Goal: Transaction & Acquisition: Purchase product/service

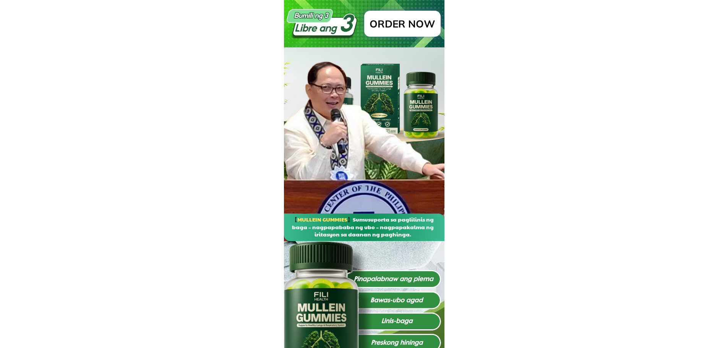
click at [415, 22] on p "ORDER Now" at bounding box center [402, 23] width 76 height 26
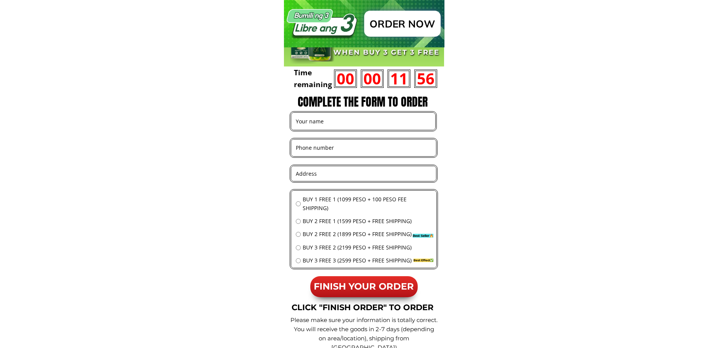
scroll to position [7347, 0]
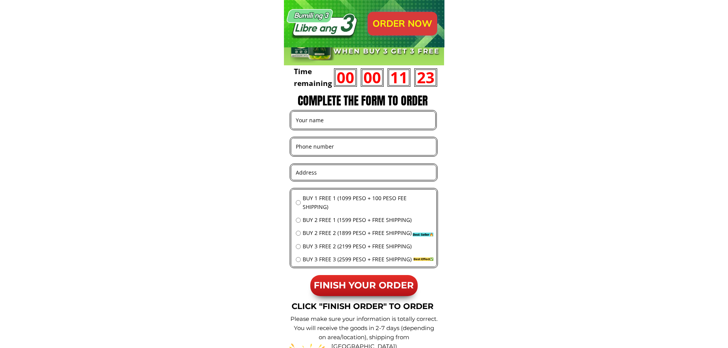
click at [320, 118] on input "text" at bounding box center [363, 120] width 139 height 17
paste input "[PERSON_NAME]"
type input "[PERSON_NAME]"
click at [324, 174] on input "text" at bounding box center [364, 172] width 140 height 15
paste input "[GEOGRAPHIC_DATA]"
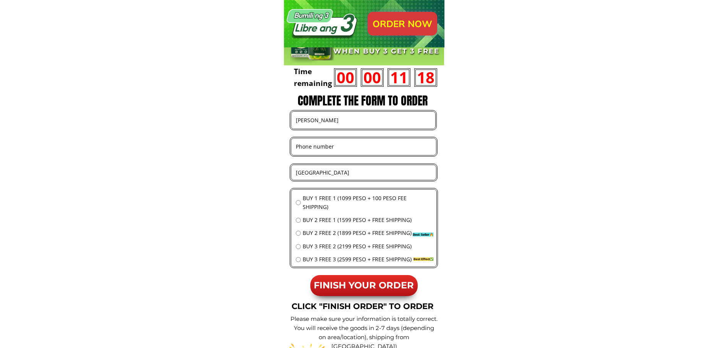
type input "[GEOGRAPHIC_DATA]"
click at [328, 143] on input "tel" at bounding box center [363, 146] width 139 height 16
paste input "9267077032"
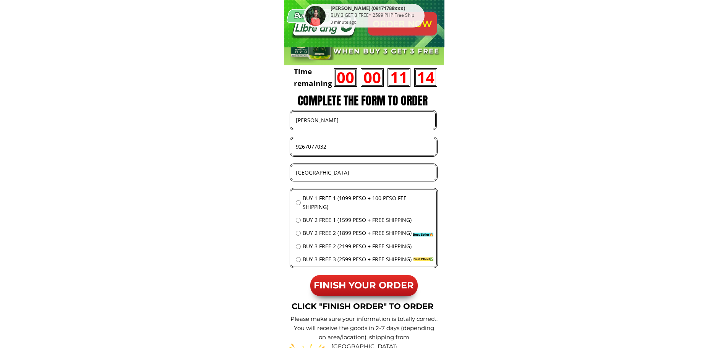
type input "9267077032"
click at [325, 232] on span "BUY 2 FREE 2 (1899 PESO + FREE SHIPPING)" at bounding box center [367, 233] width 129 height 8
radio input "true"
click at [361, 271] on div "BUY 1 FREE 1 (1099 PESO + 100 PESO FEE SHIPPING) BUY 2 FREE 1 (1599 PESO + FREE…" at bounding box center [363, 230] width 145 height 83
click at [364, 277] on p "FINISH YOUR ORDER" at bounding box center [363, 285] width 107 height 21
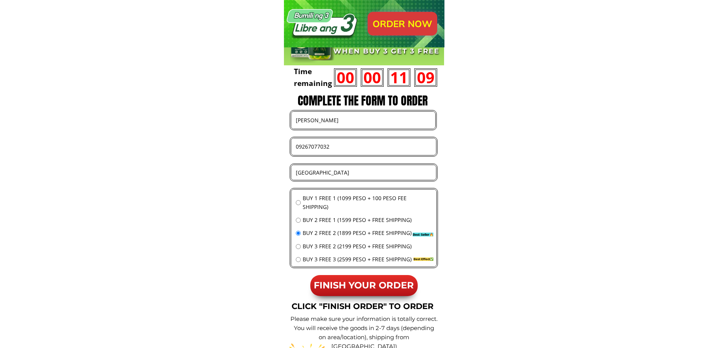
type input "09267077032"
click at [349, 283] on span "FINISH YOUR ORDER" at bounding box center [364, 285] width 100 height 11
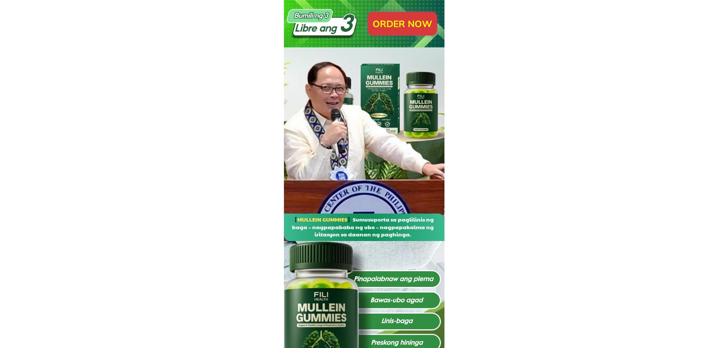
type input "[PERSON_NAME]"
type input "09267077032"
type input "[GEOGRAPHIC_DATA]"
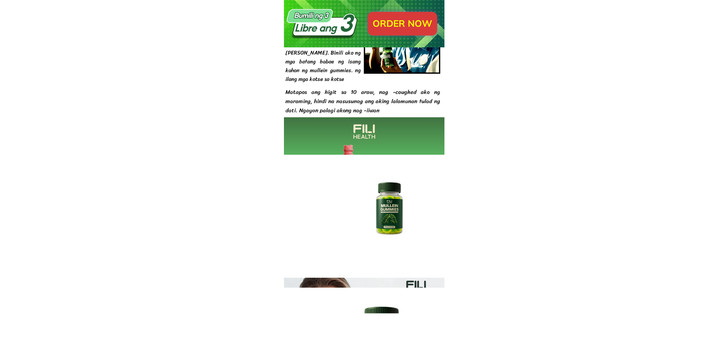
scroll to position [6342, 0]
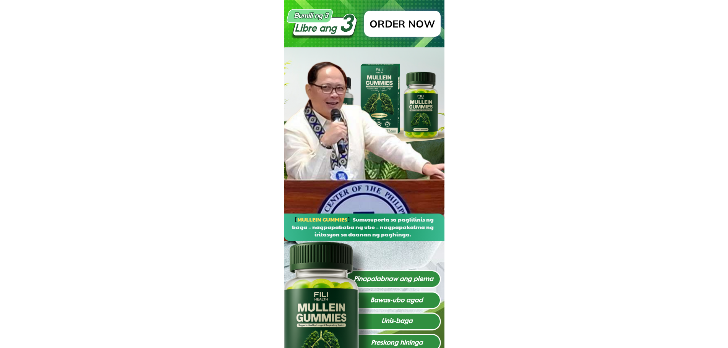
click at [402, 14] on p "ORDER Now" at bounding box center [402, 23] width 76 height 26
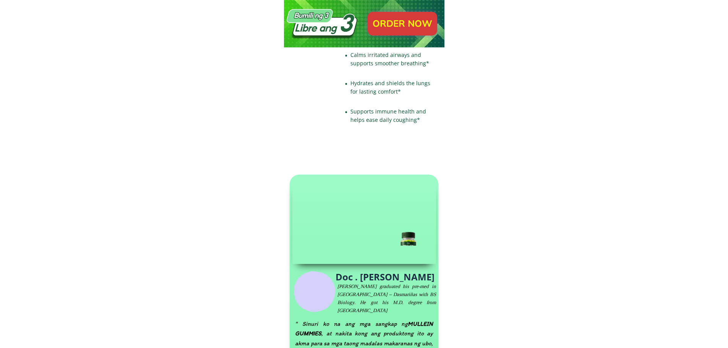
scroll to position [7347, 0]
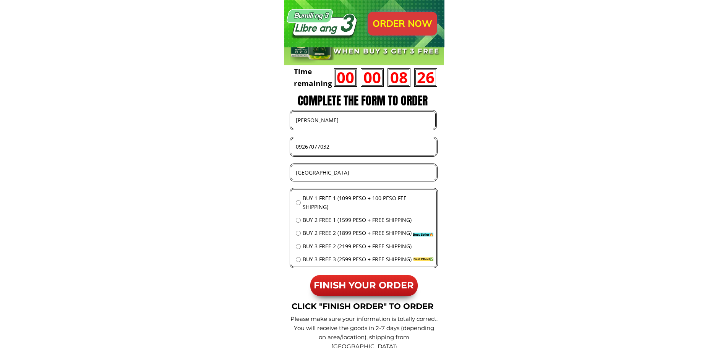
drag, startPoint x: 352, startPoint y: 115, endPoint x: 197, endPoint y: 122, distance: 155.7
paste input "Merlita Deleona"
type input "Merlita Deleona"
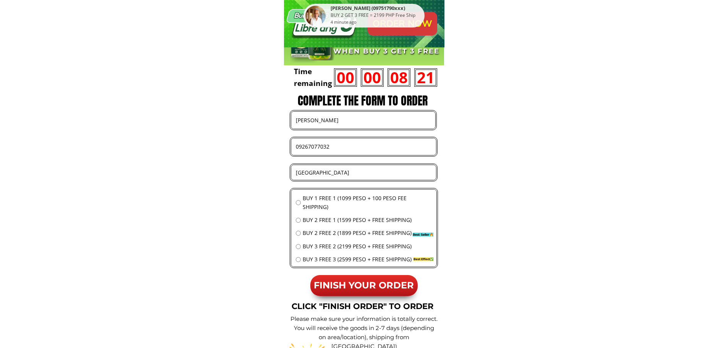
drag, startPoint x: 298, startPoint y: 144, endPoint x: 472, endPoint y: 169, distance: 175.6
paste input "85522956"
type input "09285522956"
click at [340, 169] on input "[GEOGRAPHIC_DATA]" at bounding box center [364, 172] width 140 height 15
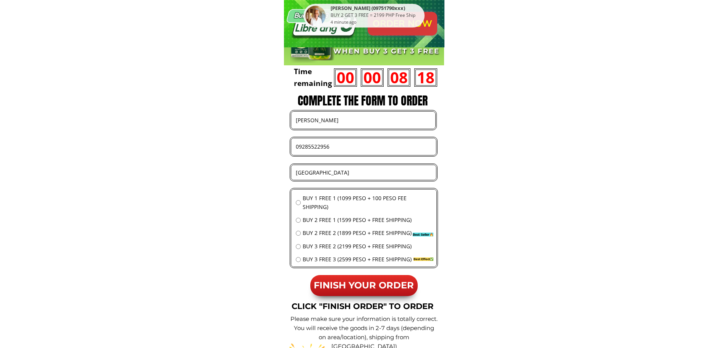
paste input "298 A. Ibanez st., brgy. San Vicente, Angono, Rizal"
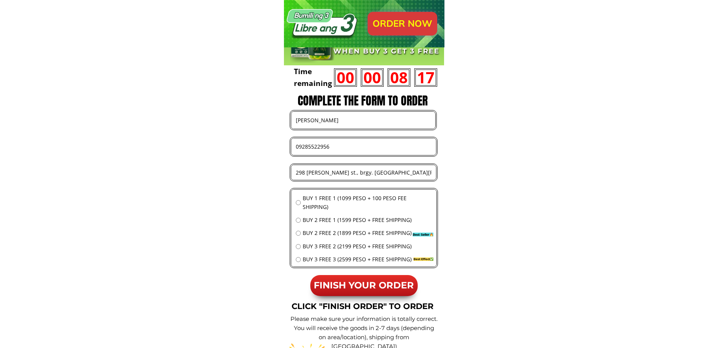
type input "298 A. Ibanez st., brgy. San Vicente, Angono, Rizal"
click at [333, 245] on span "BUY 3 FREE 2 (2199 PESO + FREE SHIPPING)" at bounding box center [367, 246] width 129 height 8
radio input "true"
click at [356, 283] on span "FINISH YOUR ORDER" at bounding box center [364, 285] width 100 height 11
